Goal: Task Accomplishment & Management: Complete application form

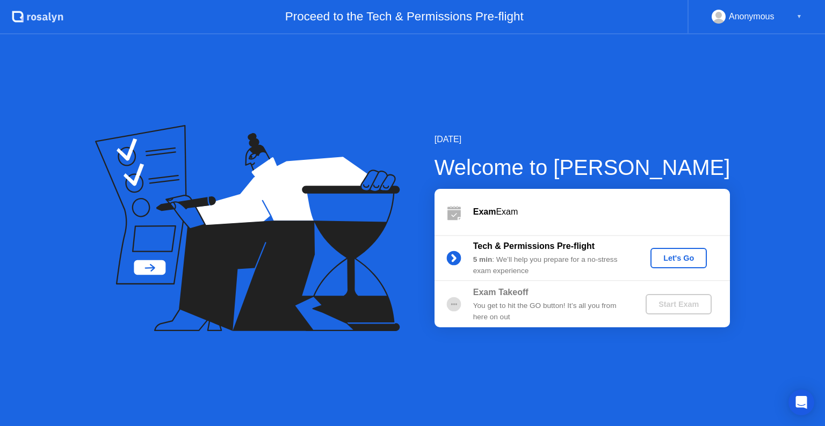
click at [675, 254] on div "Let's Go" at bounding box center [679, 258] width 48 height 9
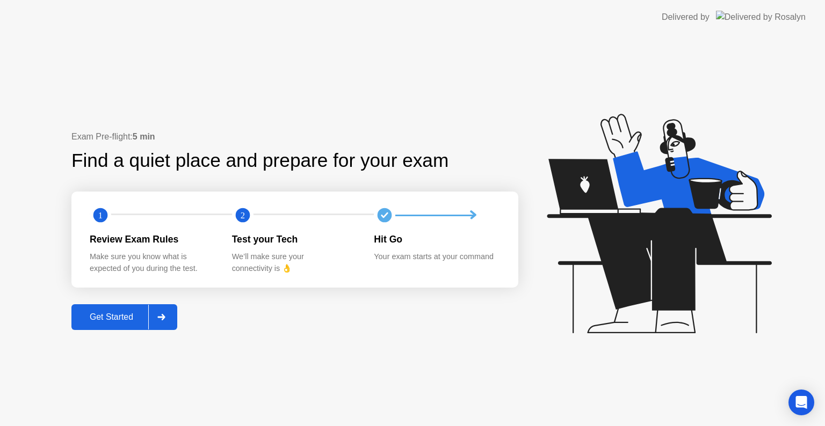
click at [170, 309] on div at bounding box center [161, 317] width 26 height 25
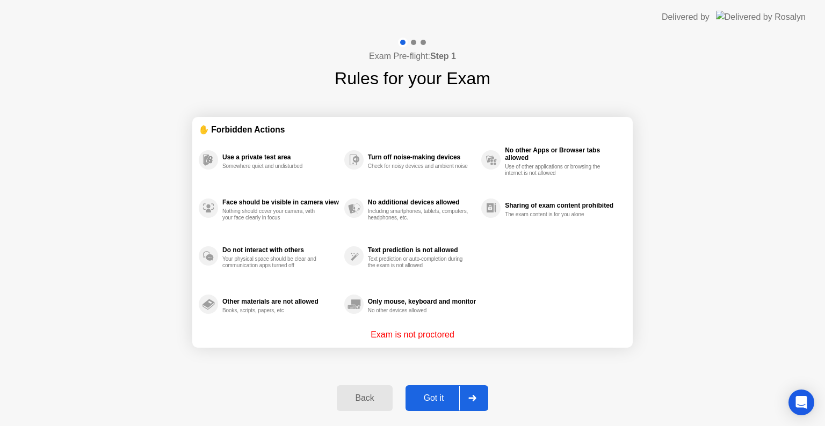
click at [444, 406] on button "Got it" at bounding box center [447, 399] width 83 height 26
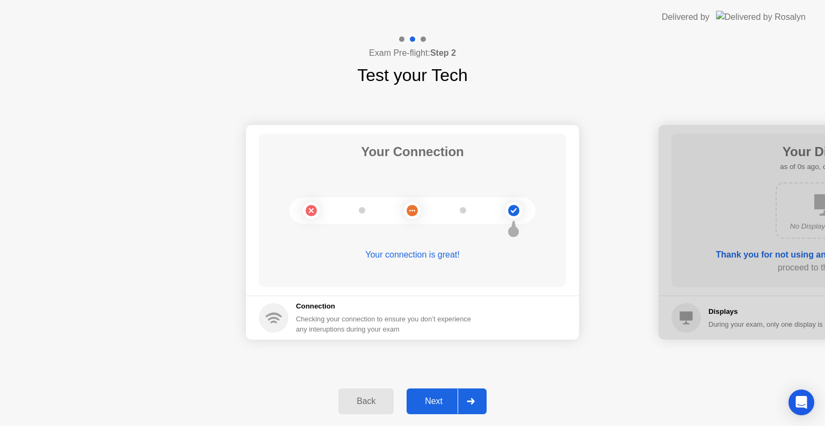
click at [451, 403] on div "Next" at bounding box center [434, 402] width 48 height 10
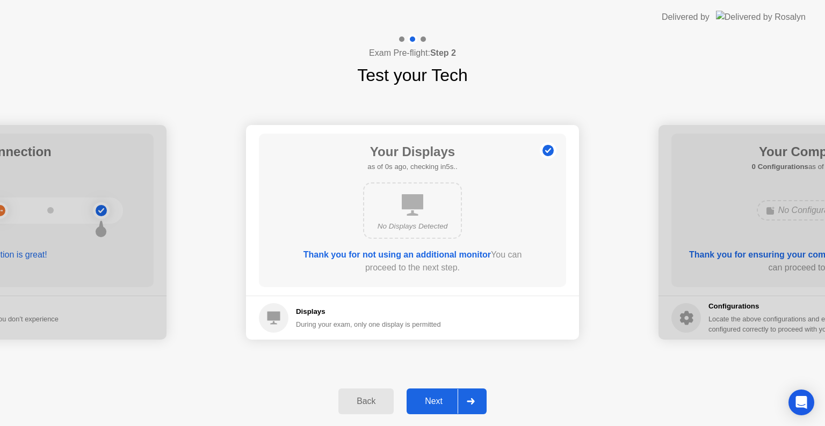
click at [451, 403] on div "Next" at bounding box center [434, 402] width 48 height 10
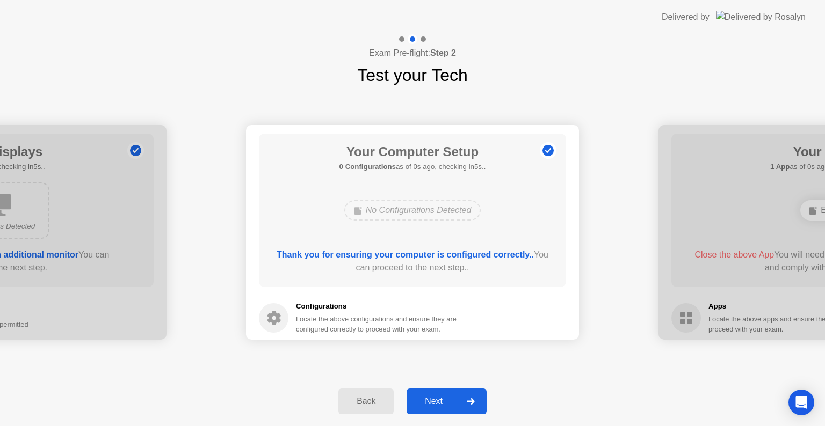
click at [451, 403] on div "Next" at bounding box center [434, 402] width 48 height 10
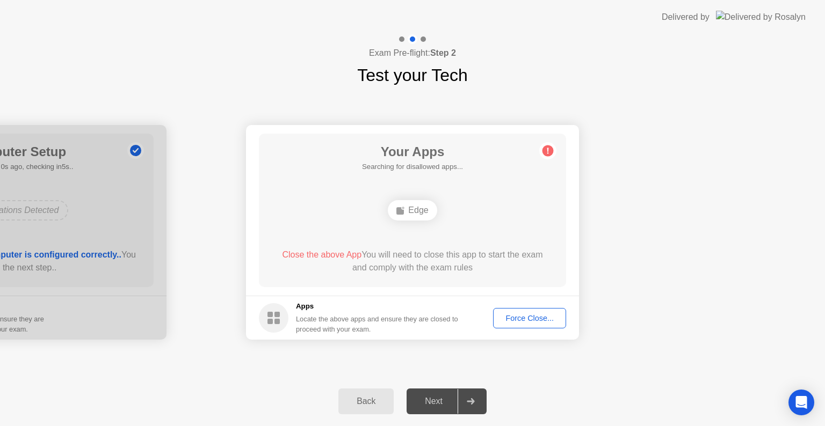
click at [541, 322] on div "Force Close..." at bounding box center [530, 318] width 66 height 9
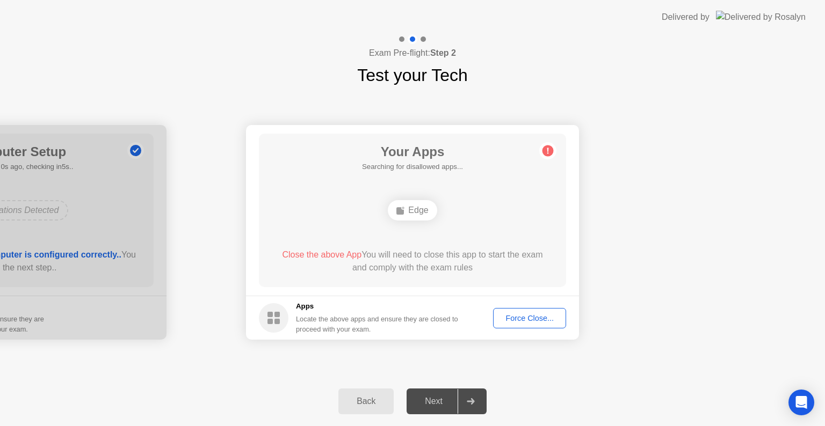
click at [536, 317] on div "Force Close..." at bounding box center [530, 318] width 66 height 9
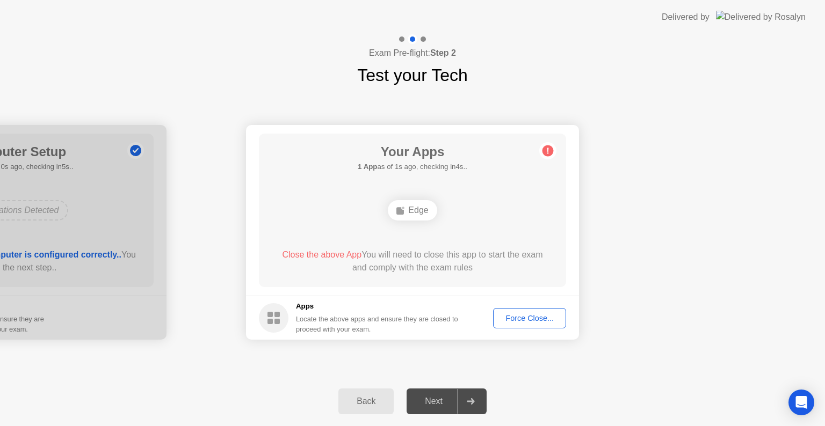
click at [452, 400] on div "Next" at bounding box center [434, 402] width 48 height 10
click at [488, 397] on div "Back Next" at bounding box center [412, 401] width 825 height 49
click at [504, 340] on div "Exam Pre-flight: Step 2 Test your Tech Your Connection Your connection is great…" at bounding box center [412, 230] width 825 height 392
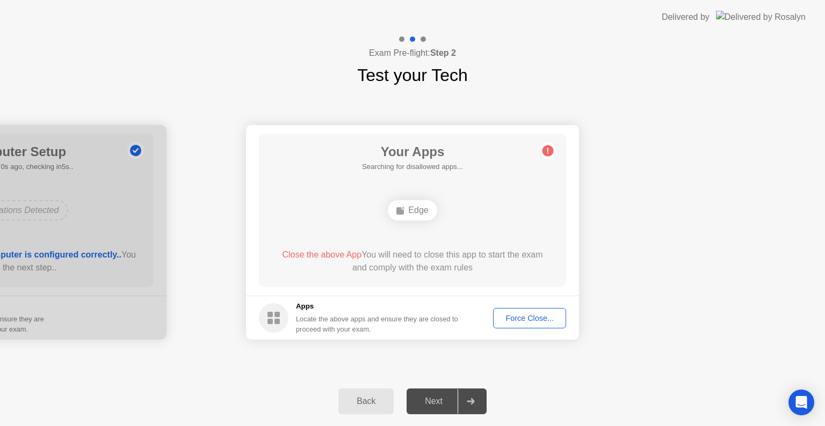
click at [508, 325] on button "Force Close..." at bounding box center [529, 318] width 73 height 20
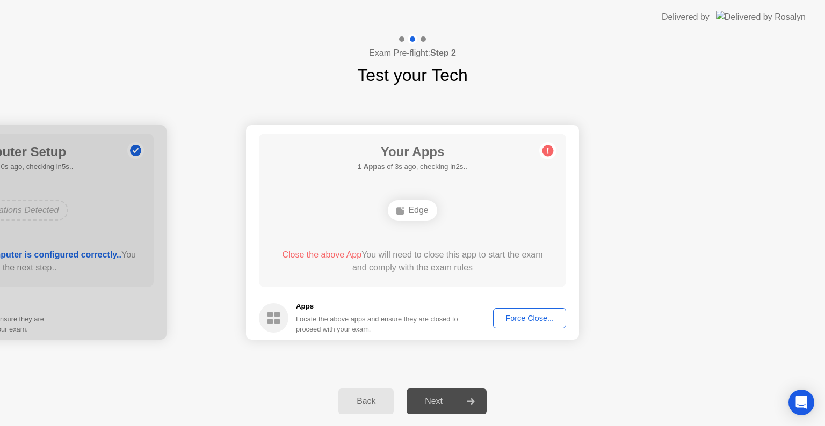
click at [541, 322] on div "Force Close..." at bounding box center [530, 318] width 66 height 9
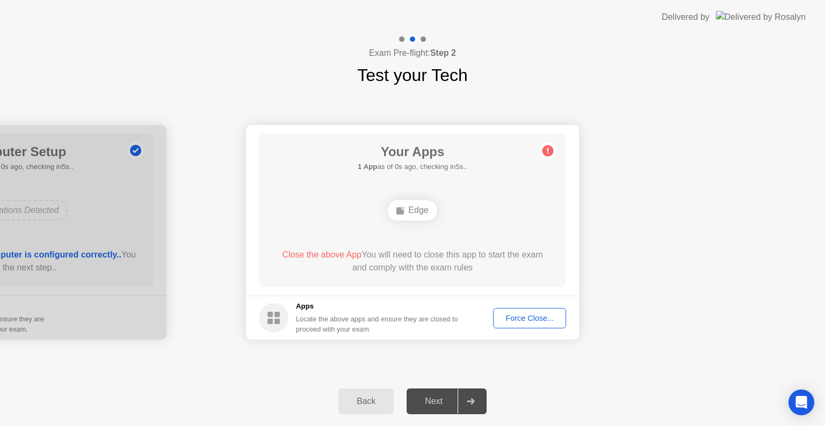
click at [454, 256] on div "Close the above App You will need to close this app to start the exam and compl…" at bounding box center [412, 262] width 277 height 26
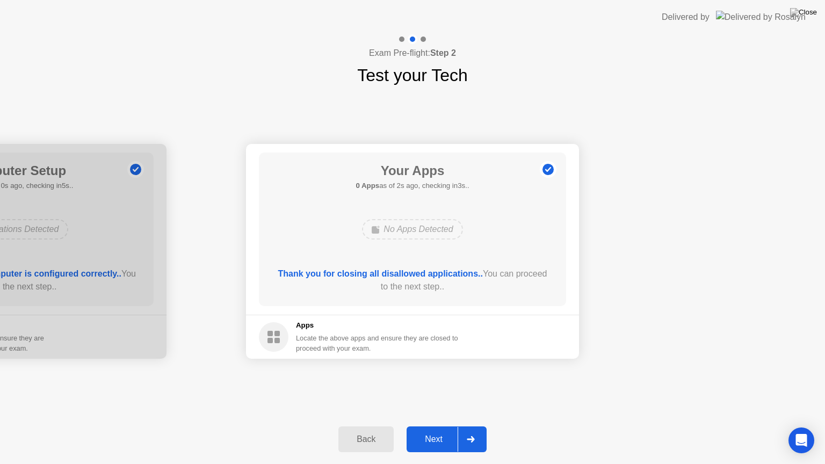
drag, startPoint x: 479, startPoint y: 453, endPoint x: 471, endPoint y: 442, distance: 14.2
click at [471, 426] on div "Back Next" at bounding box center [412, 439] width 825 height 49
click at [471, 426] on icon at bounding box center [471, 439] width 8 height 6
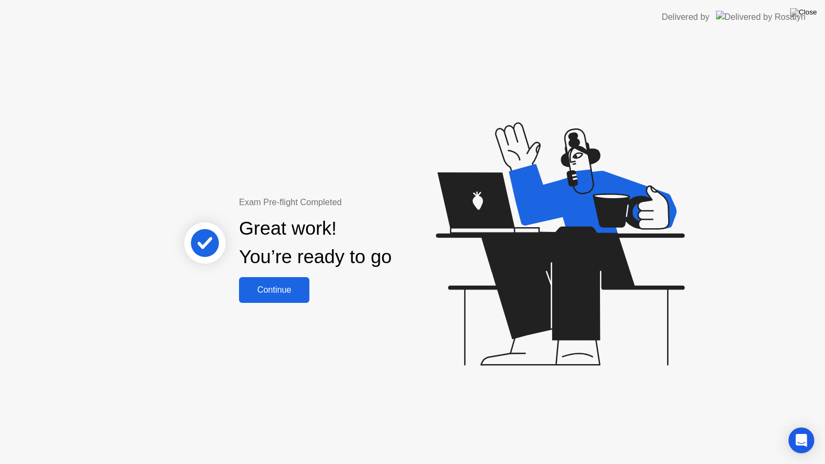
click at [294, 292] on div "Continue" at bounding box center [274, 290] width 64 height 10
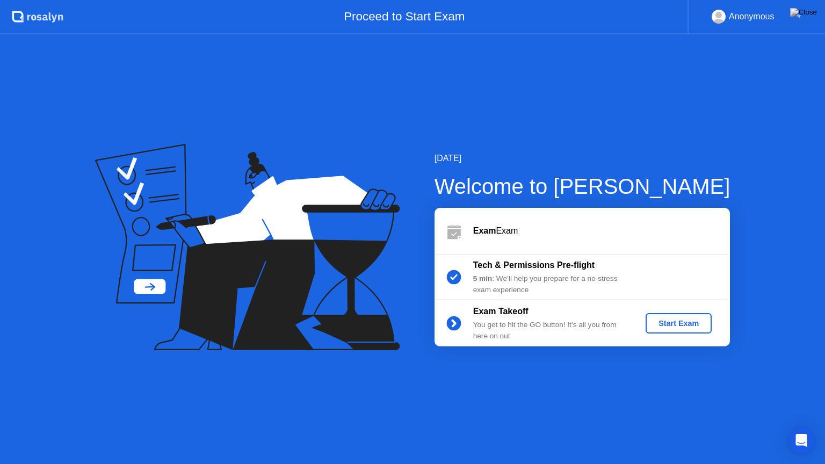
click at [666, 328] on div "Start Exam" at bounding box center [678, 323] width 57 height 9
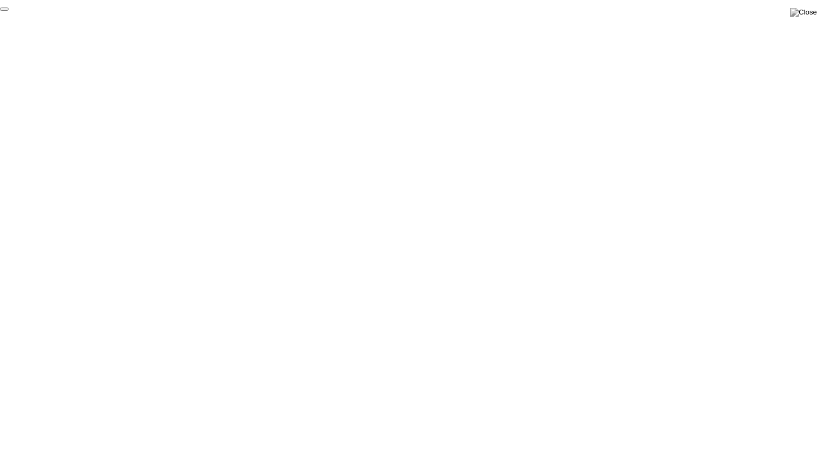
click at [9, 11] on button "End Proctoring Session" at bounding box center [4, 9] width 9 height 3
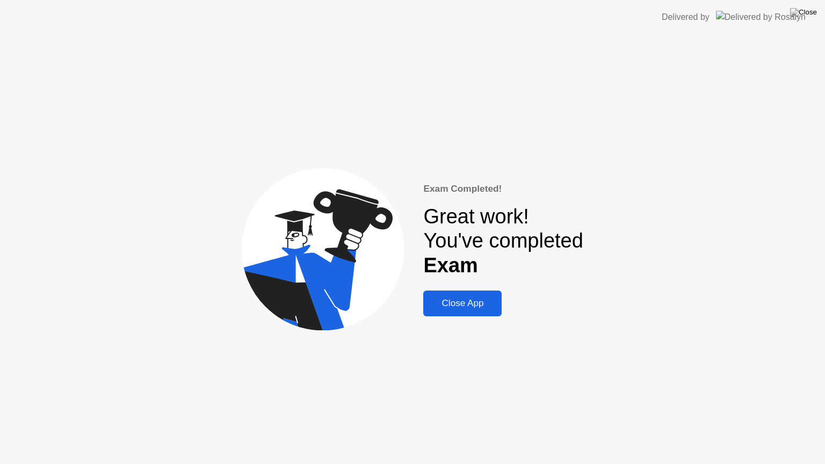
click at [471, 303] on div "Close App" at bounding box center [462, 303] width 72 height 11
